Goal: Task Accomplishment & Management: Complete application form

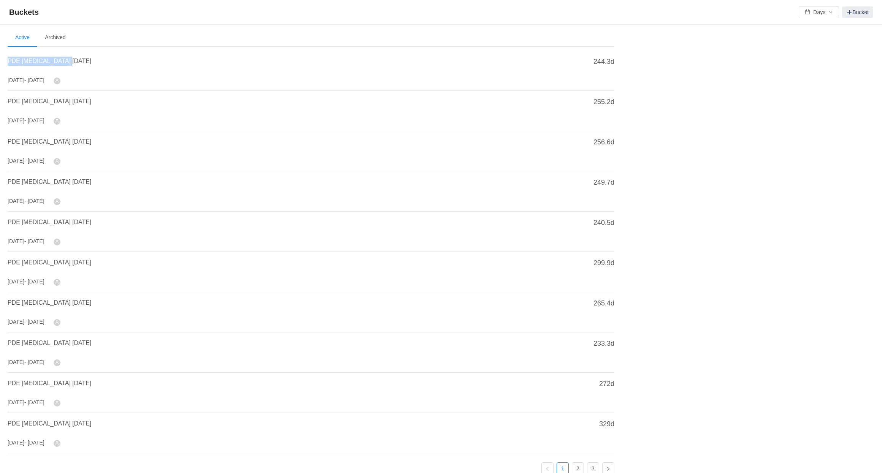
copy span "PDE [MEDICAL_DATA] [DATE]"
click at [849, 8] on link "Bucket" at bounding box center [857, 11] width 31 height 11
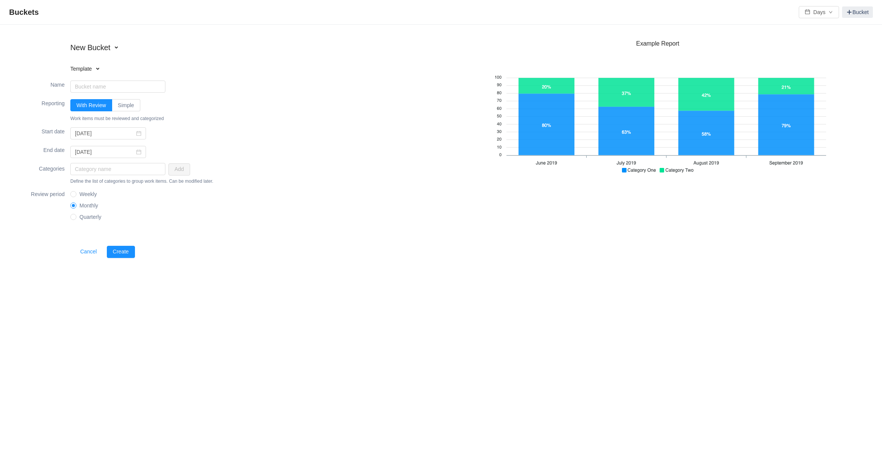
click at [93, 68] on h4 "Template" at bounding box center [118, 69] width 97 height 8
click at [99, 83] on li "Software Capitalization" at bounding box center [118, 82] width 97 height 12
type input "Software Capitalization"
type input "[DATE]"
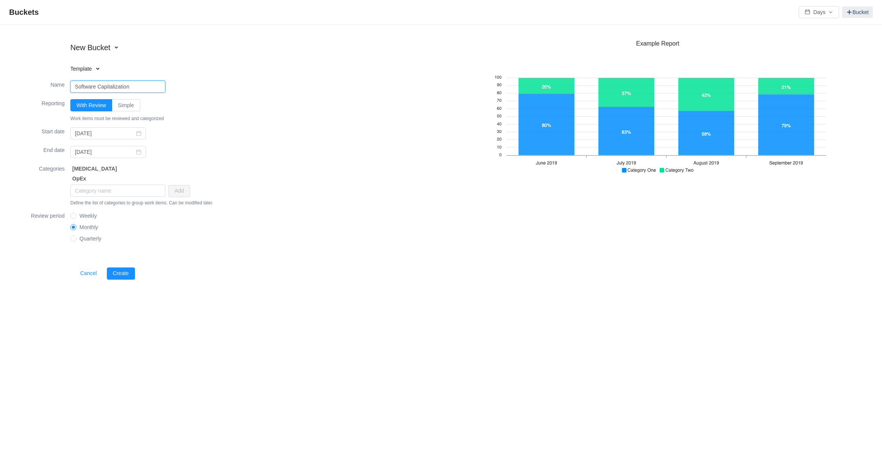
click at [144, 90] on input "Software Capitalization" at bounding box center [117, 87] width 95 height 12
paste input "PDE [MEDICAL_DATA] [DATE]"
click at [110, 87] on input "PDE [MEDICAL_DATA] [DATE]" at bounding box center [117, 87] width 95 height 12
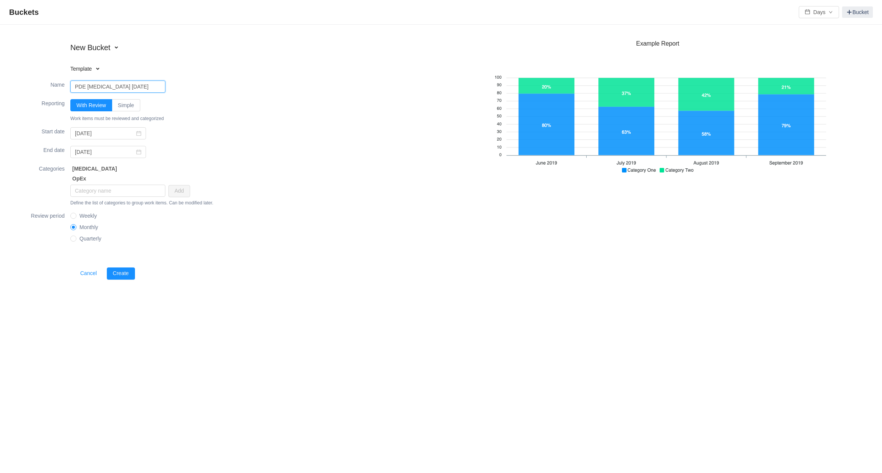
click at [110, 87] on input "PDE [MEDICAL_DATA] [DATE]" at bounding box center [117, 87] width 95 height 12
type input "PDE [MEDICAL_DATA] [DATE]"
click at [265, 149] on div "End date fixed [DATE]" at bounding box center [228, 152] width 426 height 18
click at [97, 135] on input "[DATE]" at bounding box center [108, 133] width 76 height 12
type input "2025-0-01"
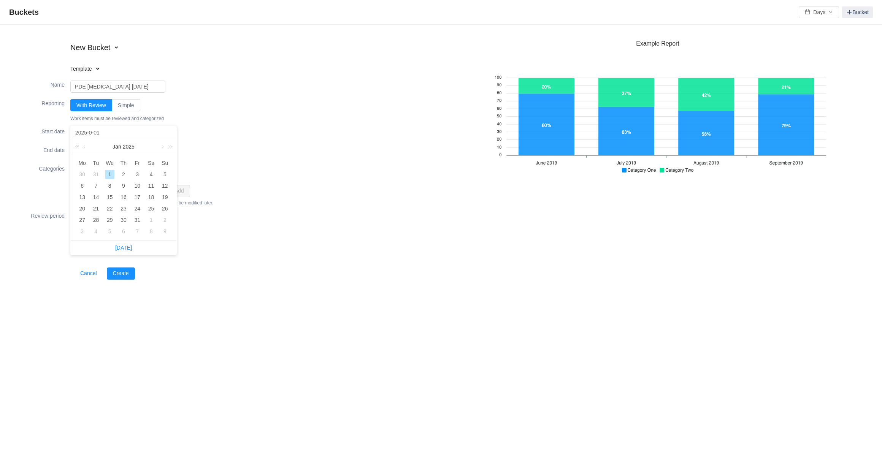
type input "[DATE]"
type input "2025-0-01"
type input "[DATE]"
click at [244, 141] on div "Start date [DATE]" at bounding box center [228, 133] width 426 height 18
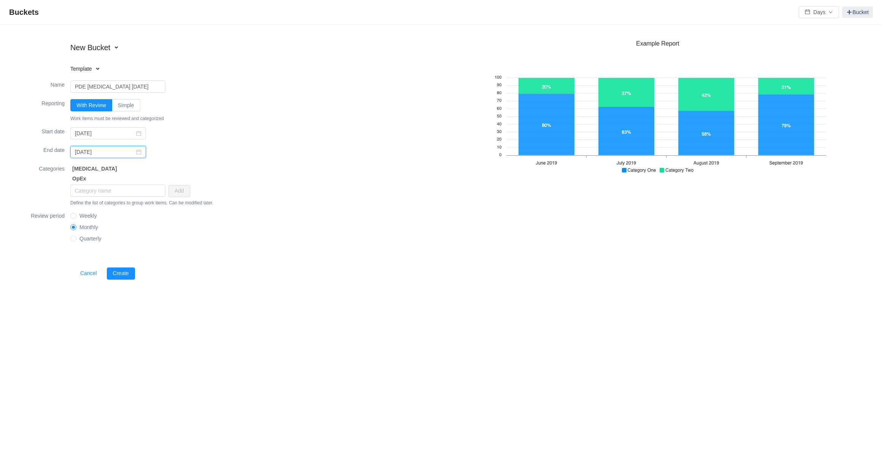
click at [97, 154] on input "[DATE]" at bounding box center [108, 152] width 76 height 12
type input "2025-0-31"
type input "[DATE]"
click at [295, 173] on div "Categories [MEDICAL_DATA] OpEx Add Define the list of categories to group work …" at bounding box center [228, 185] width 426 height 47
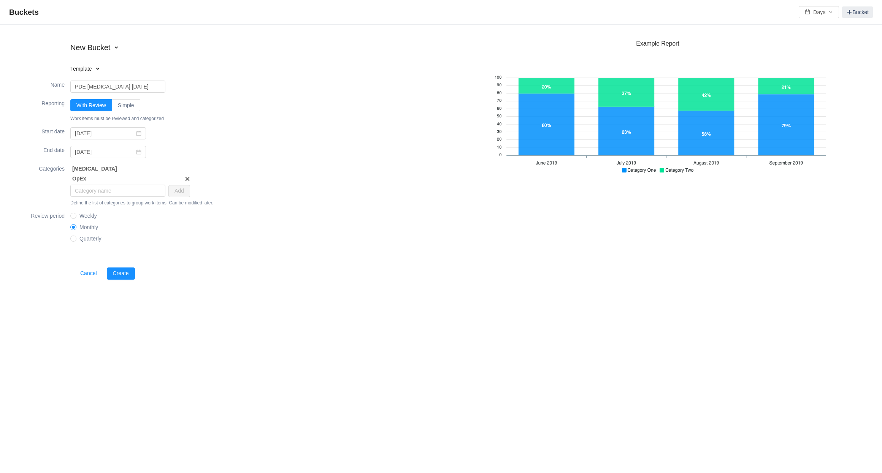
click at [188, 177] on span at bounding box center [187, 179] width 6 height 6
click at [124, 263] on button "Create" at bounding box center [121, 264] width 28 height 12
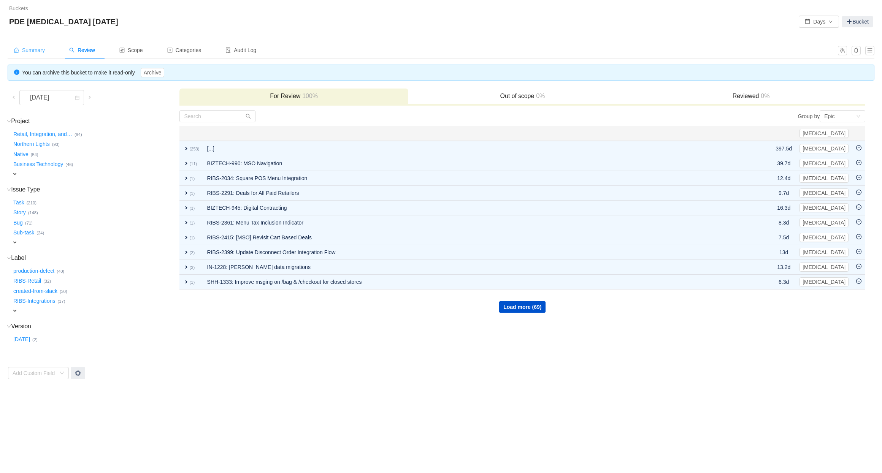
click at [32, 48] on span "Summary" at bounding box center [29, 50] width 31 height 6
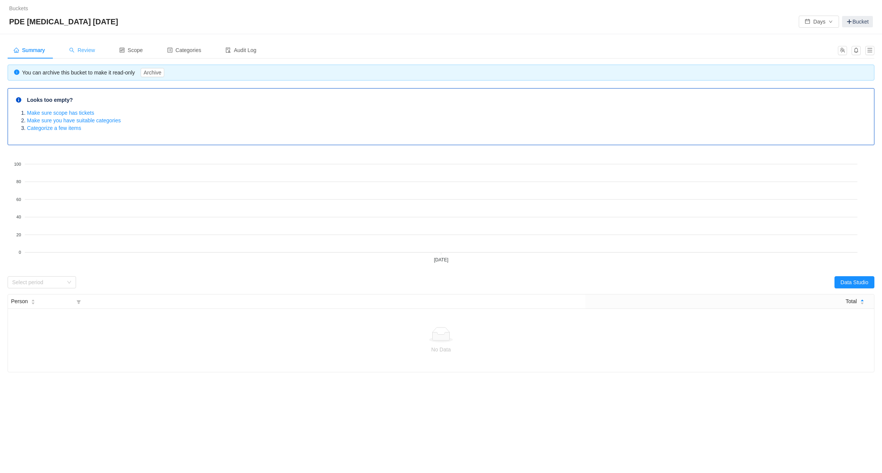
click at [90, 48] on span "Review" at bounding box center [82, 50] width 26 height 6
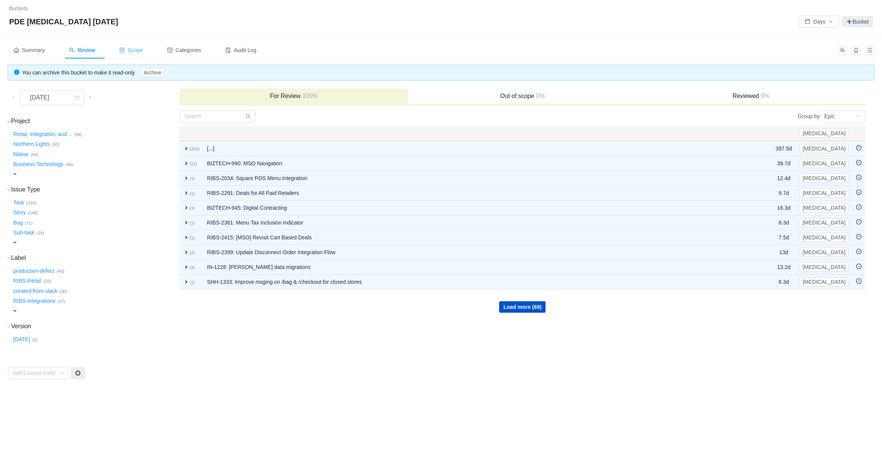
click at [141, 49] on span "Scope" at bounding box center [131, 50] width 24 height 6
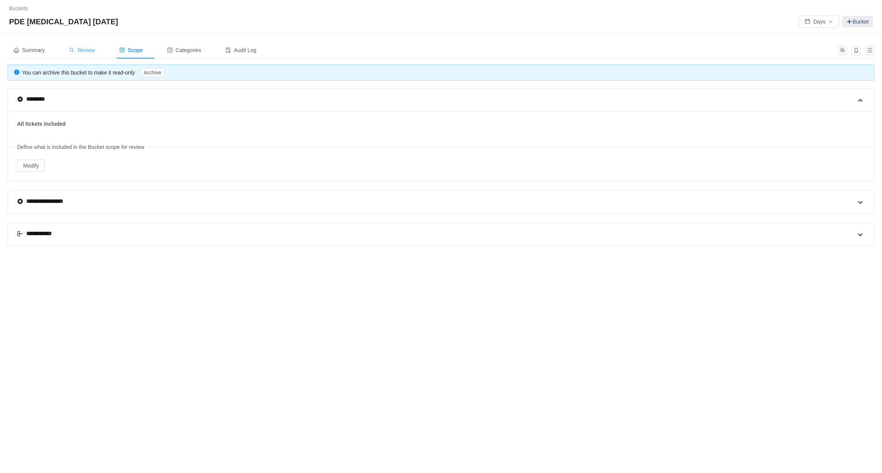
click at [92, 50] on span "Review" at bounding box center [82, 50] width 26 height 6
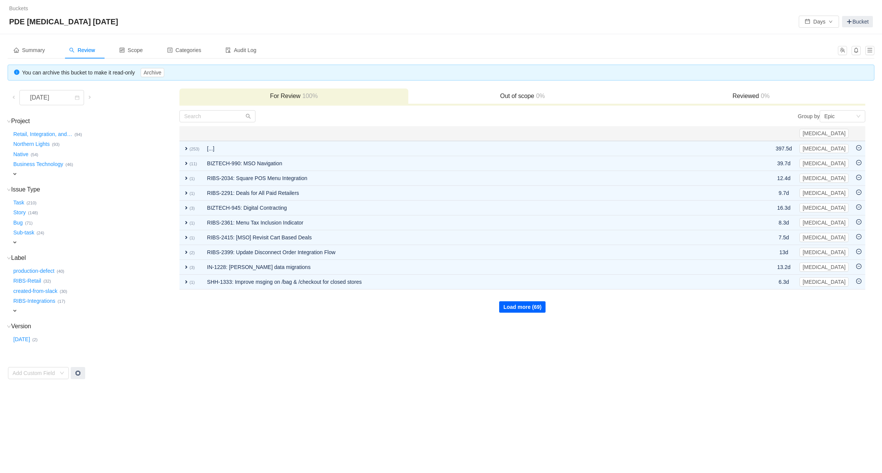
click at [531, 306] on button "Load more (69)" at bounding box center [522, 306] width 46 height 11
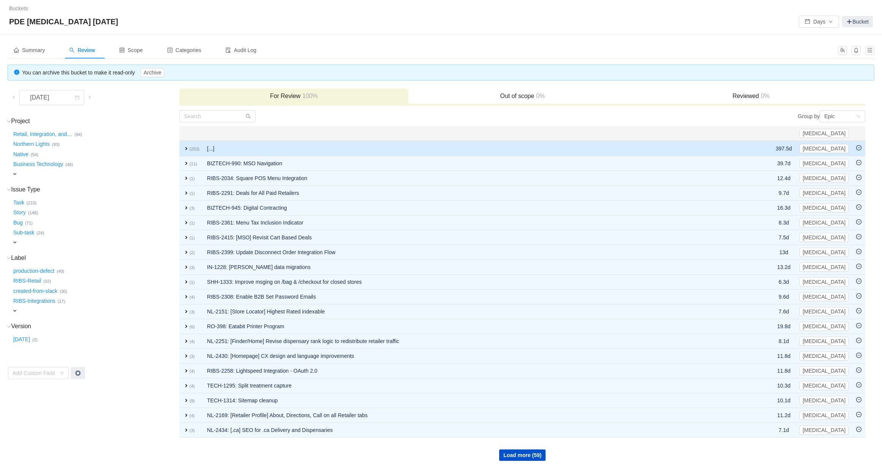
click at [185, 147] on span "expand" at bounding box center [186, 149] width 6 height 6
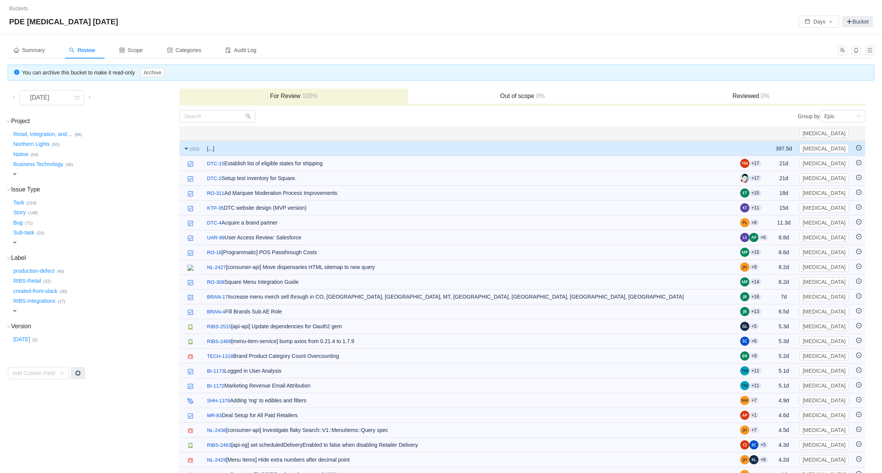
click at [186, 147] on span "expand" at bounding box center [186, 149] width 6 height 6
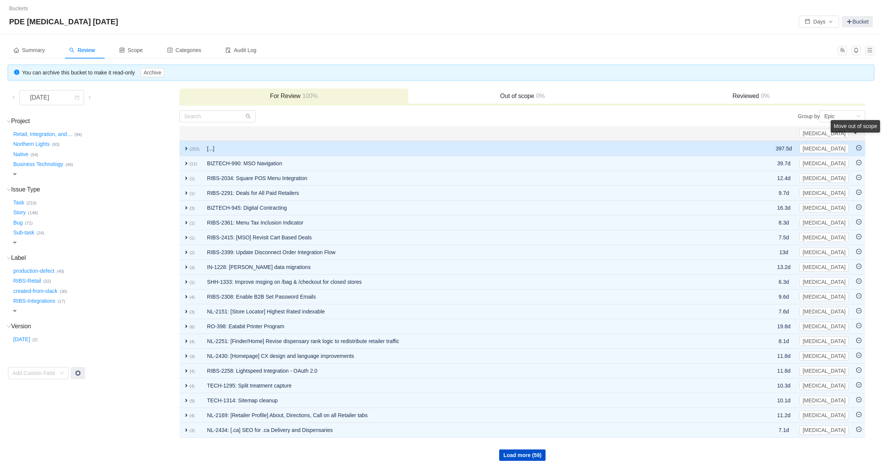
click at [859, 146] on icon "icon: minus-circle" at bounding box center [858, 147] width 5 height 5
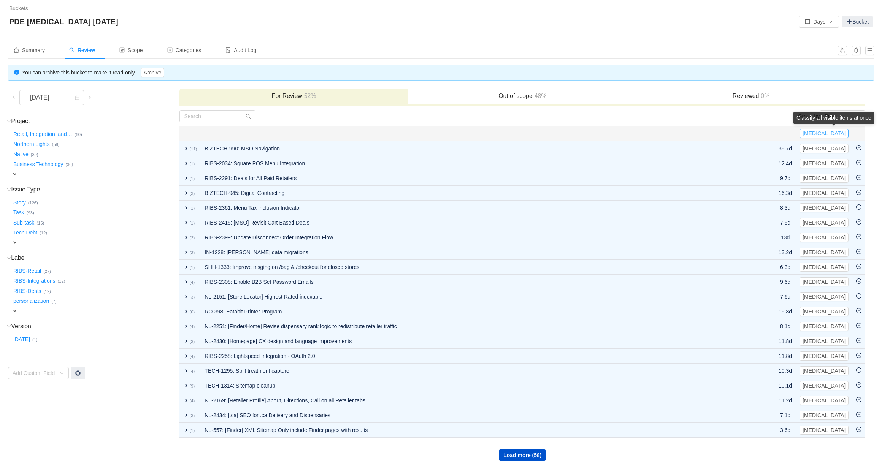
click at [836, 134] on button "[MEDICAL_DATA]" at bounding box center [823, 133] width 49 height 9
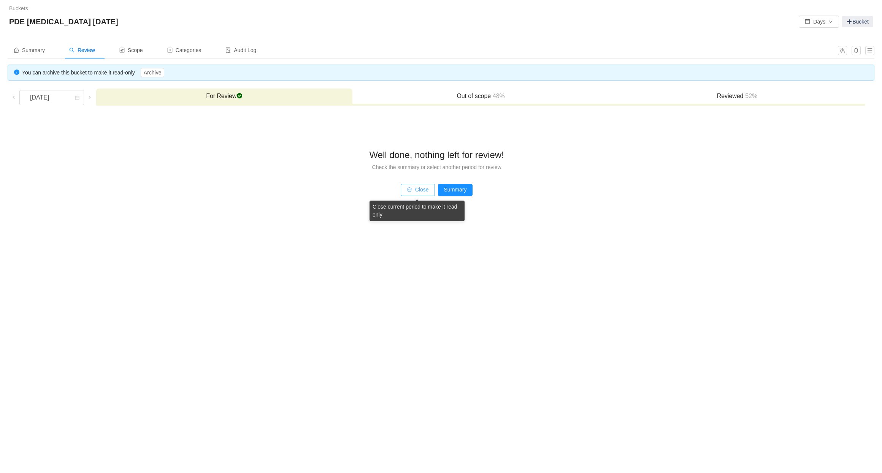
click at [420, 192] on button "Close" at bounding box center [418, 190] width 34 height 12
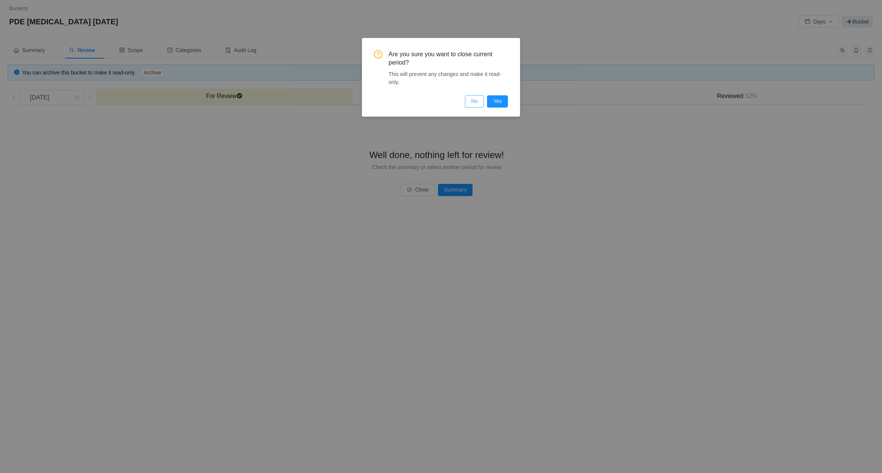
click at [478, 102] on button "No" at bounding box center [474, 101] width 19 height 12
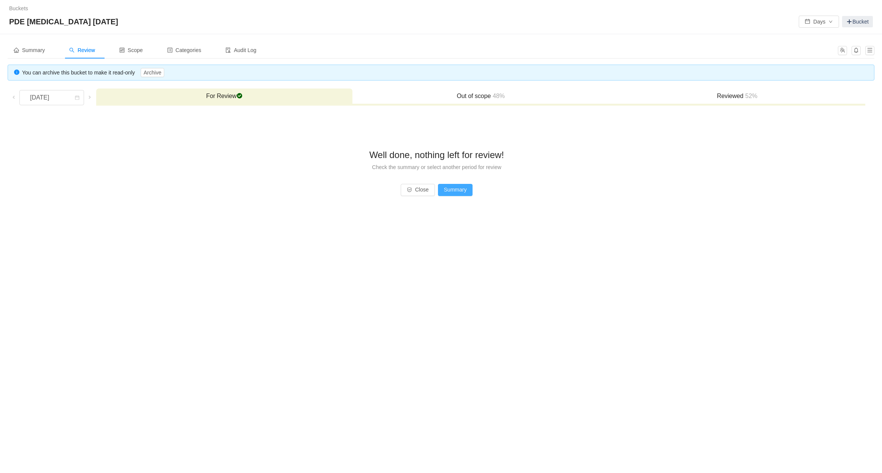
click at [468, 193] on button "Summary" at bounding box center [455, 190] width 35 height 12
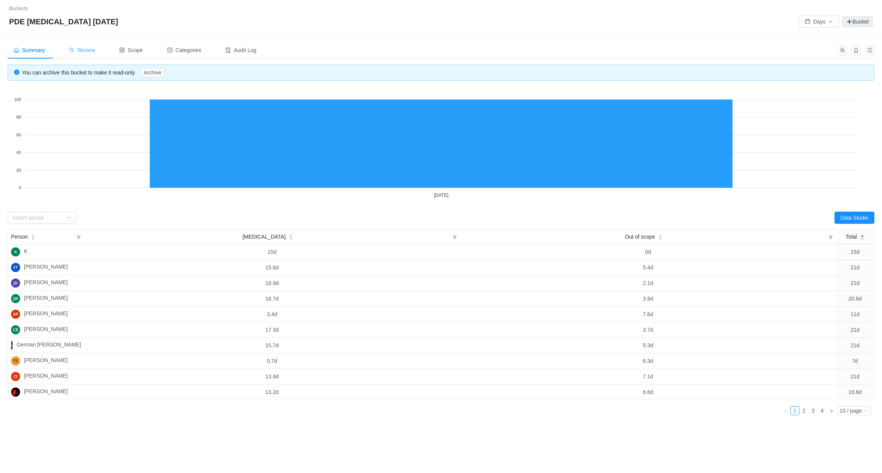
click at [95, 51] on span "Review" at bounding box center [82, 50] width 26 height 6
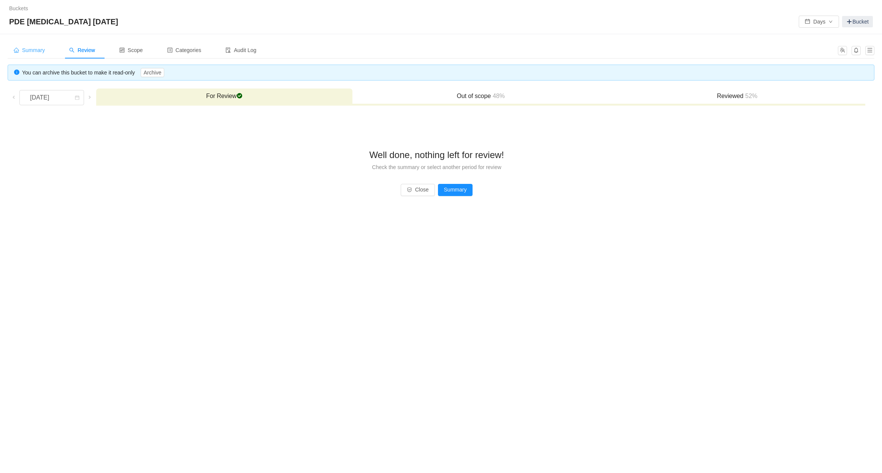
click at [38, 52] on span "Summary" at bounding box center [29, 50] width 31 height 6
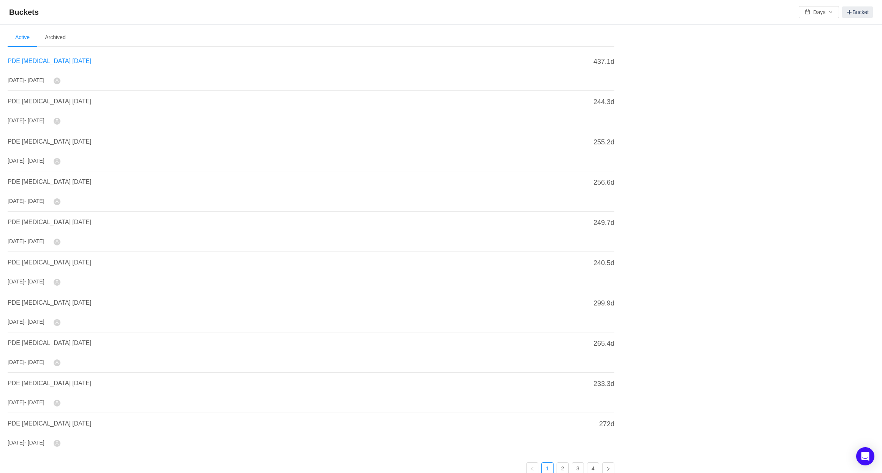
click at [49, 62] on span "PDE CapEx August 2025" at bounding box center [50, 61] width 84 height 6
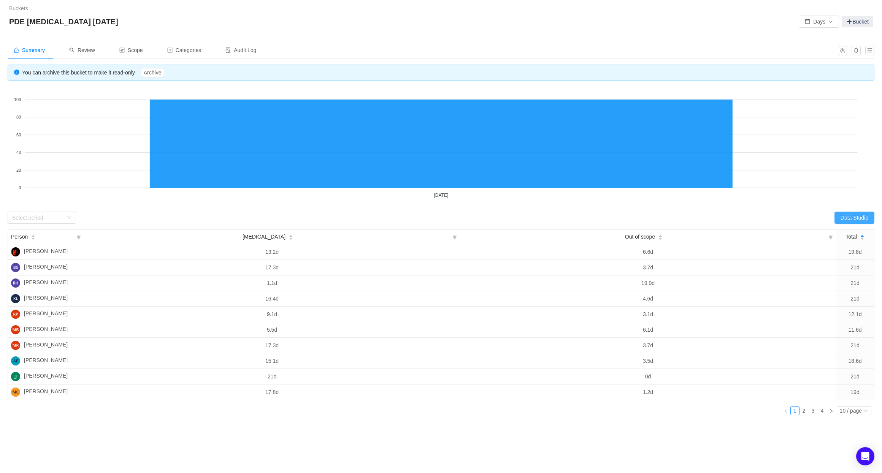
click at [864, 217] on button "Data Studio" at bounding box center [854, 218] width 40 height 12
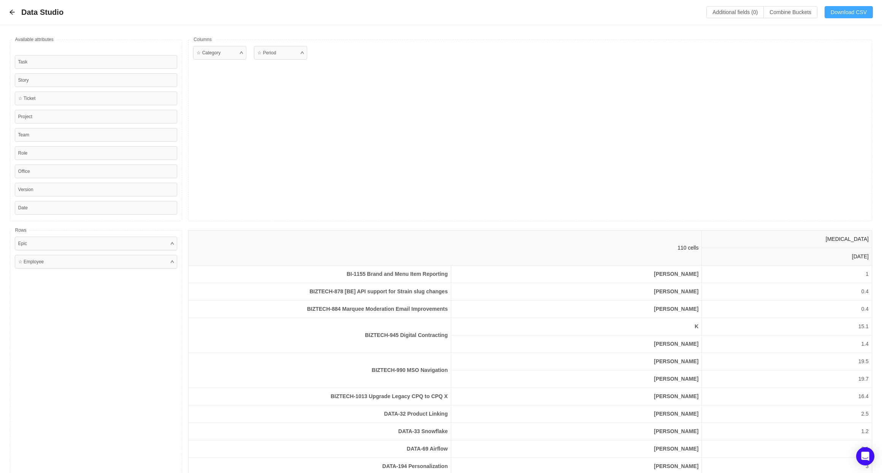
click at [838, 8] on button "Download CSV" at bounding box center [848, 12] width 48 height 12
